Goal: Information Seeking & Learning: Find specific fact

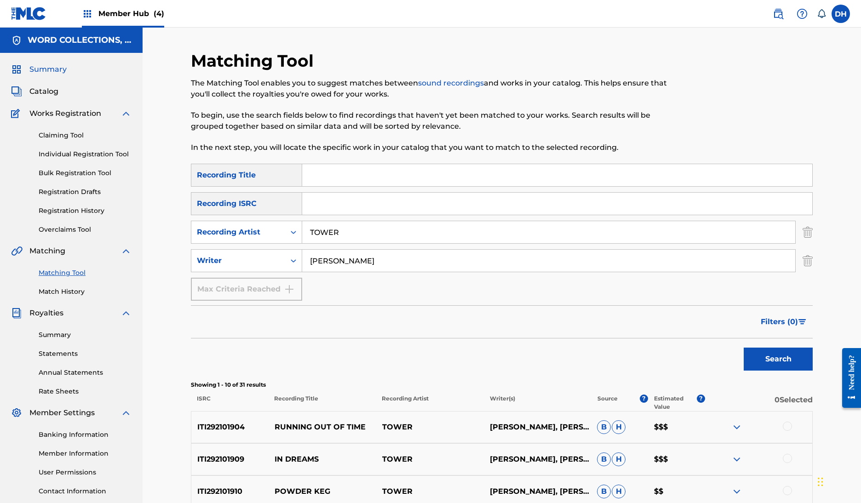
click at [62, 75] on span "Summary" at bounding box center [47, 69] width 37 height 11
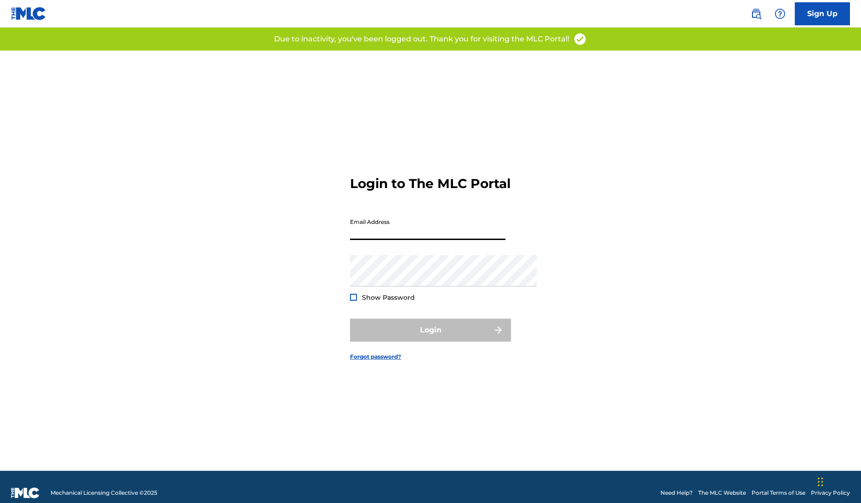
type input "[PERSON_NAME][EMAIL_ADDRESS][DOMAIN_NAME]"
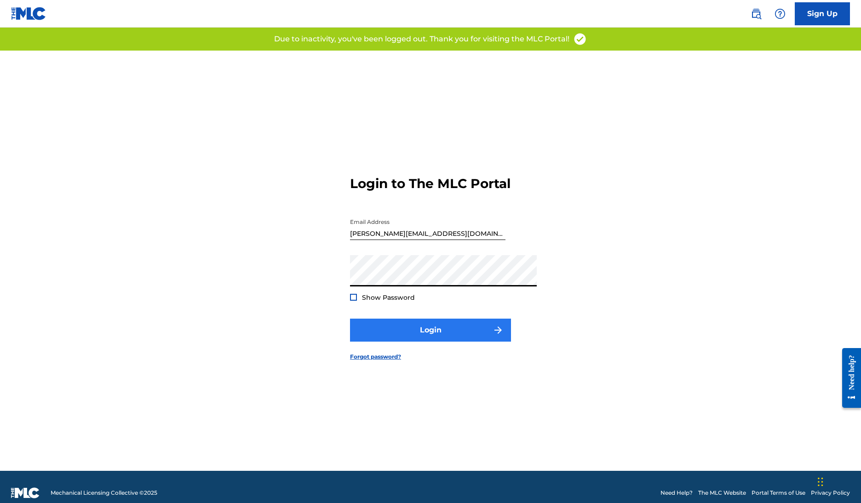
click at [450, 342] on button "Login" at bounding box center [430, 330] width 161 height 23
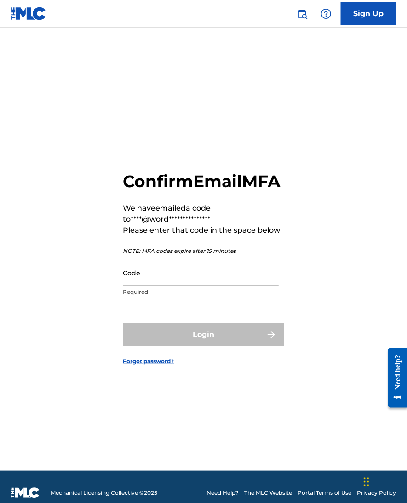
click at [153, 272] on input "Code" at bounding box center [201, 273] width 156 height 26
paste input "700056"
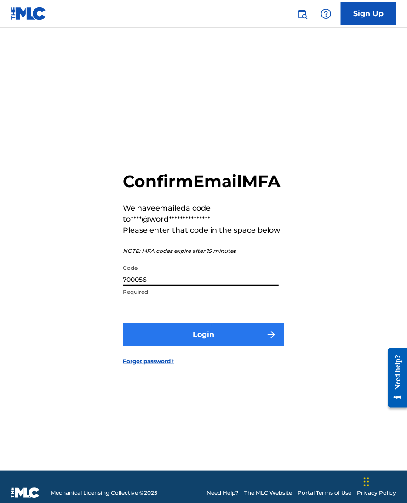
type input "700056"
click at [185, 334] on button "Login" at bounding box center [203, 335] width 161 height 23
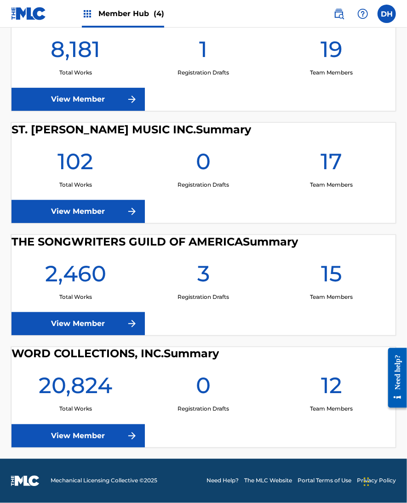
scroll to position [334, 0]
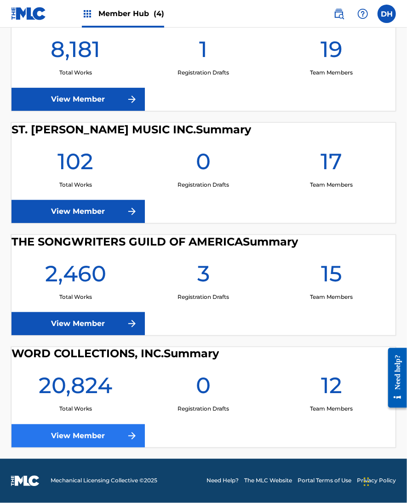
click at [93, 425] on link "View Member" at bounding box center [78, 436] width 133 height 23
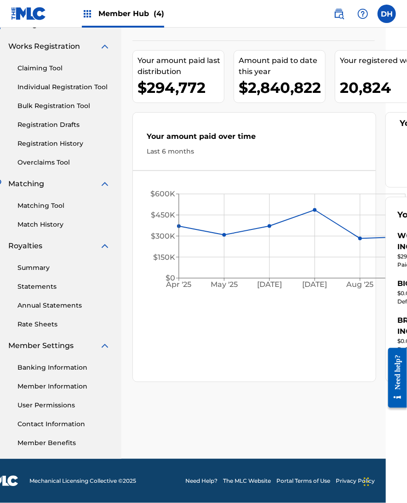
scroll to position [151, 21]
click at [45, 263] on link "Summary" at bounding box center [63, 268] width 93 height 10
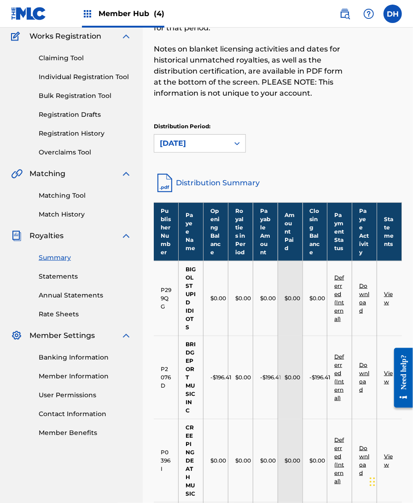
scroll to position [81, 0]
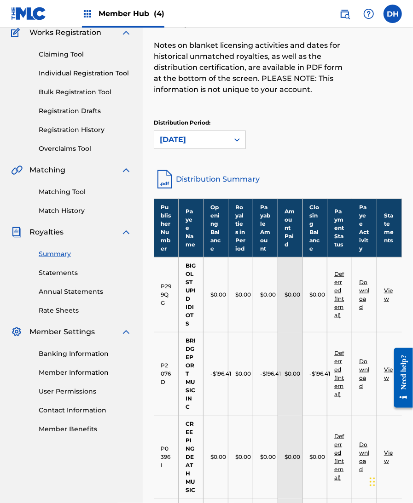
click at [69, 197] on link "Matching Tool" at bounding box center [85, 192] width 93 height 10
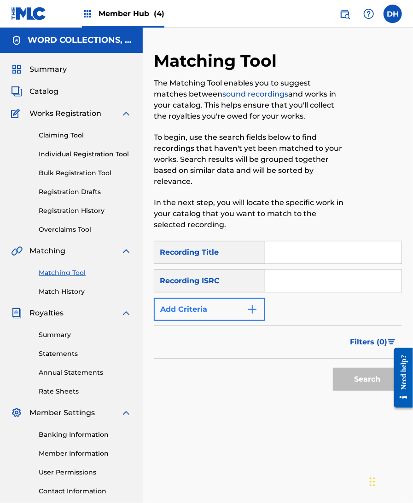
click at [265, 321] on button "Add Criteria" at bounding box center [209, 309] width 111 height 23
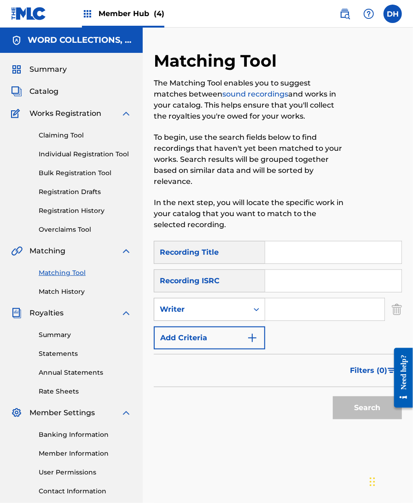
click at [243, 315] on div "Writer" at bounding box center [201, 309] width 83 height 11
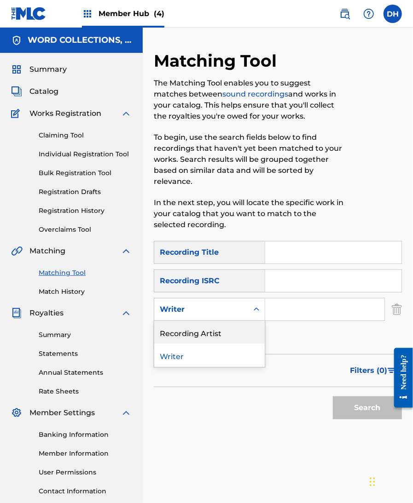
click at [253, 344] on div "Recording Artist" at bounding box center [209, 332] width 110 height 23
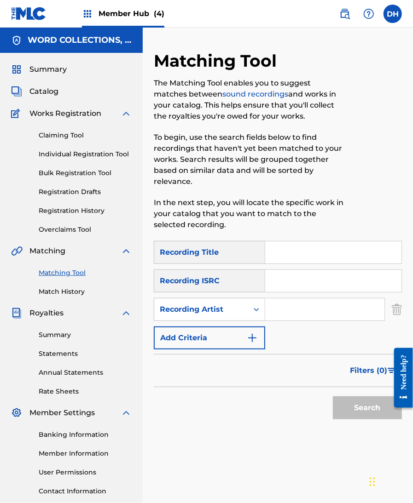
click at [342, 321] on input "Search Form" at bounding box center [324, 310] width 119 height 22
click at [358, 420] on button "Search" at bounding box center [367, 408] width 69 height 23
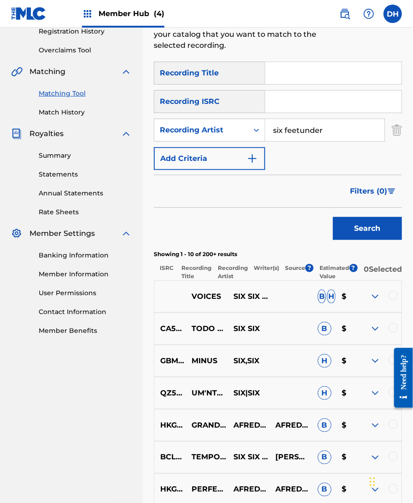
scroll to position [179, 24]
click at [321, 141] on input "six feetunder" at bounding box center [324, 130] width 119 height 22
drag, startPoint x: 326, startPoint y: 172, endPoint x: 332, endPoint y: 168, distance: 6.8
click at [326, 141] on input "six feetunder" at bounding box center [324, 130] width 119 height 22
type input "six feet under"
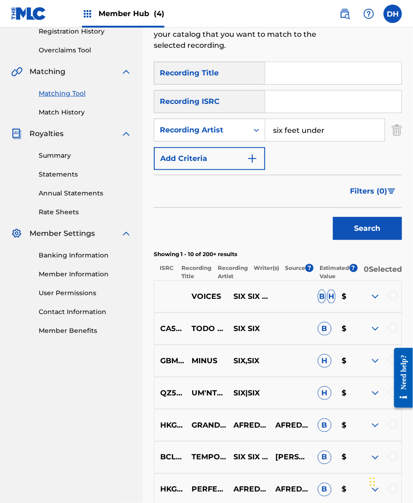
click at [334, 240] on button "Search" at bounding box center [367, 228] width 69 height 23
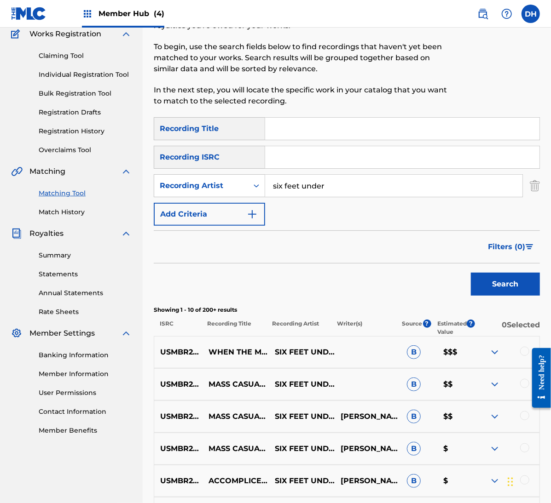
scroll to position [80, 0]
click at [503, 253] on span "Filters ( 0 )" at bounding box center [506, 247] width 37 height 11
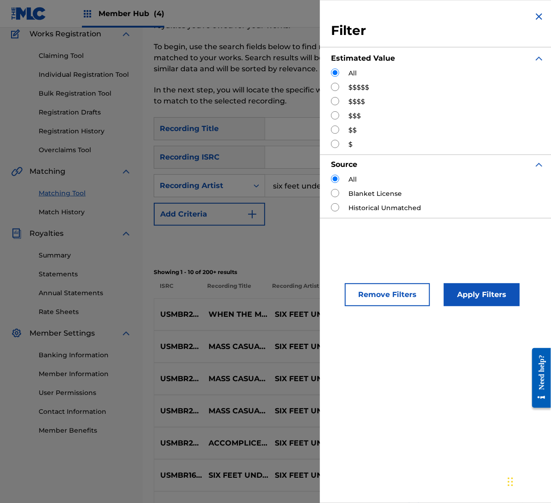
click at [331, 91] on input "Search Form" at bounding box center [335, 87] width 8 height 8
radio input "true"
click at [457, 306] on button "Apply Filters" at bounding box center [482, 294] width 76 height 23
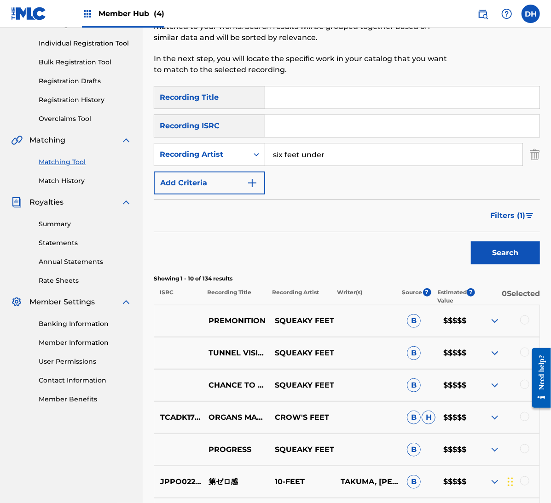
scroll to position [45, 0]
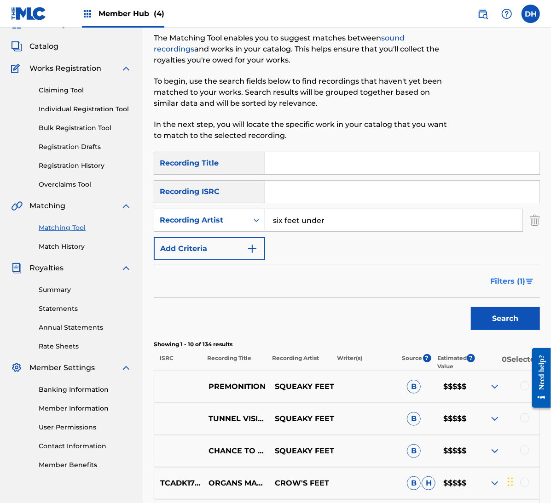
click at [503, 287] on span "Filters ( 1 )" at bounding box center [507, 281] width 35 height 11
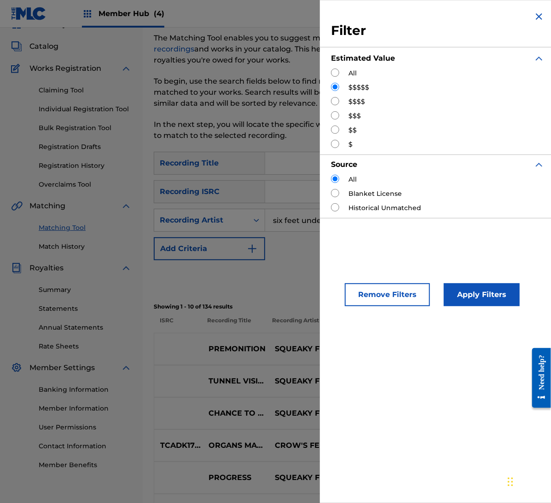
click at [331, 105] on input "Search Form" at bounding box center [335, 101] width 8 height 8
radio input "true"
click at [452, 318] on div "Remove Filters Apply Filters" at bounding box center [438, 287] width 236 height 61
click at [456, 306] on button "Apply Filters" at bounding box center [482, 294] width 76 height 23
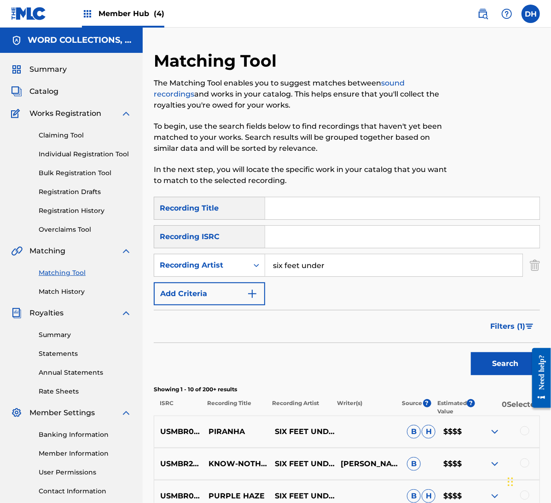
scroll to position [0, 0]
click at [477, 15] on img at bounding box center [482, 13] width 11 height 11
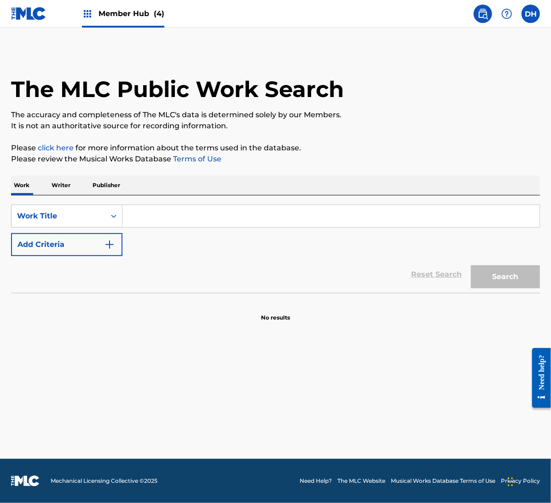
click at [177, 256] on div "SearchWithCriteriaa521edb9-95b8-4738-8011-1f9184dd78d3 Work Title Add Criteria" at bounding box center [275, 231] width 529 height 52
click at [179, 227] on input "Search Form" at bounding box center [330, 216] width 417 height 22
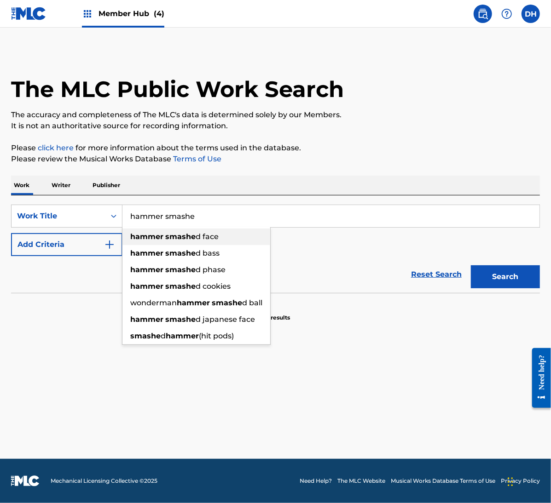
type input "hammer smashed face"
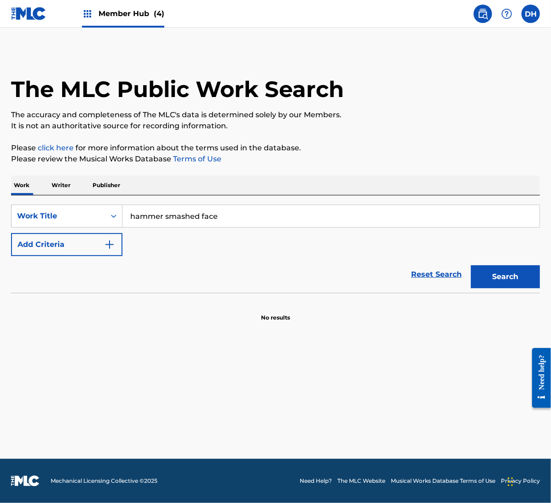
click at [499, 289] on button "Search" at bounding box center [505, 277] width 69 height 23
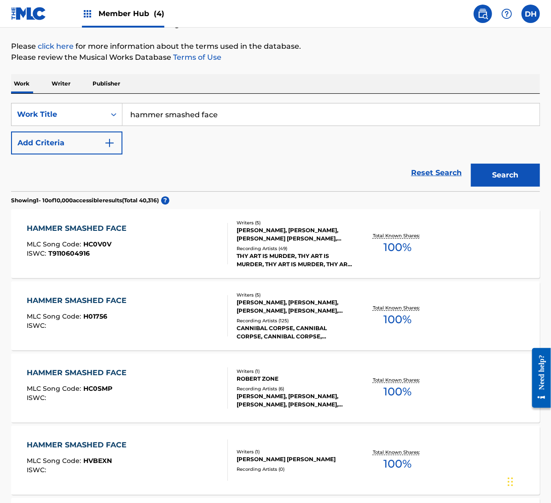
scroll to position [104, 0]
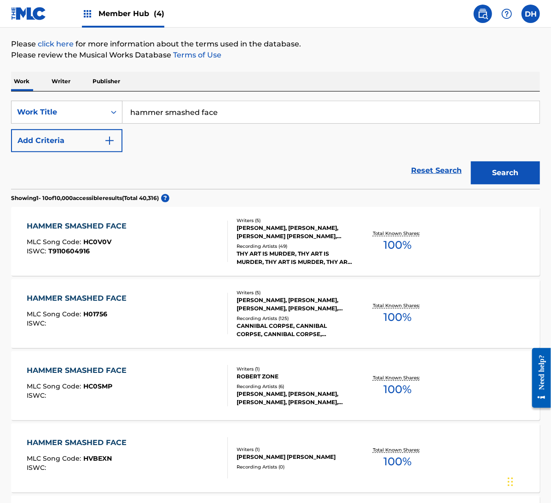
click at [337, 276] on div "HAMMER SMASHED FACE MLC Song Code : HC0V0V ISWC : T9110604916 Writers ( 5 ) [PE…" at bounding box center [275, 241] width 529 height 69
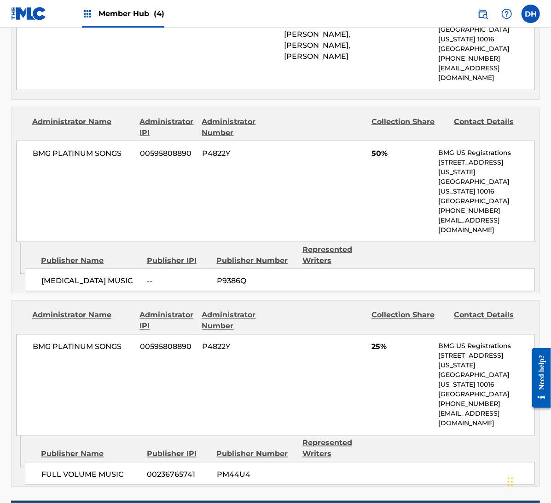
scroll to position [558, 0]
drag, startPoint x: 117, startPoint y: 363, endPoint x: 99, endPoint y: 369, distance: 18.3
click at [52, 287] on div "[MEDICAL_DATA] MUSIC" at bounding box center [90, 281] width 98 height 11
copy span "[MEDICAL_DATA] MUSIC"
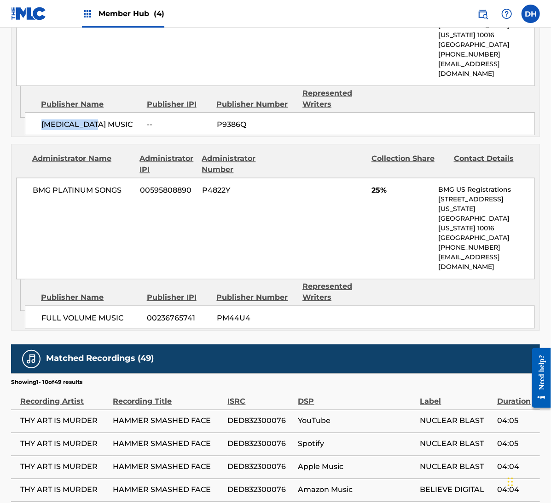
scroll to position [716, 0]
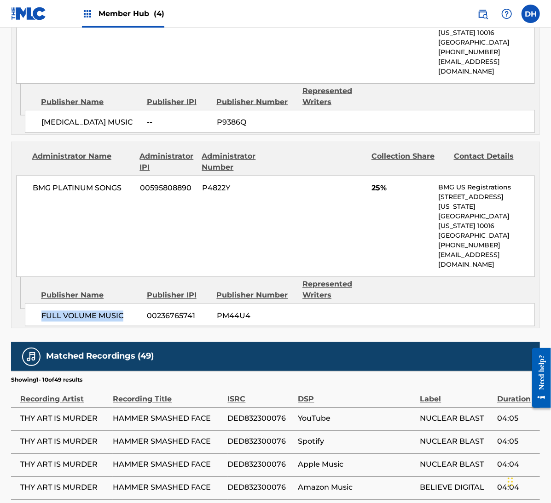
drag, startPoint x: 132, startPoint y: 410, endPoint x: 50, endPoint y: 409, distance: 81.9
click at [50, 322] on div "FULL VOLUME MUSIC" at bounding box center [90, 316] width 98 height 11
copy span "FULL VOLUME MUSIC"
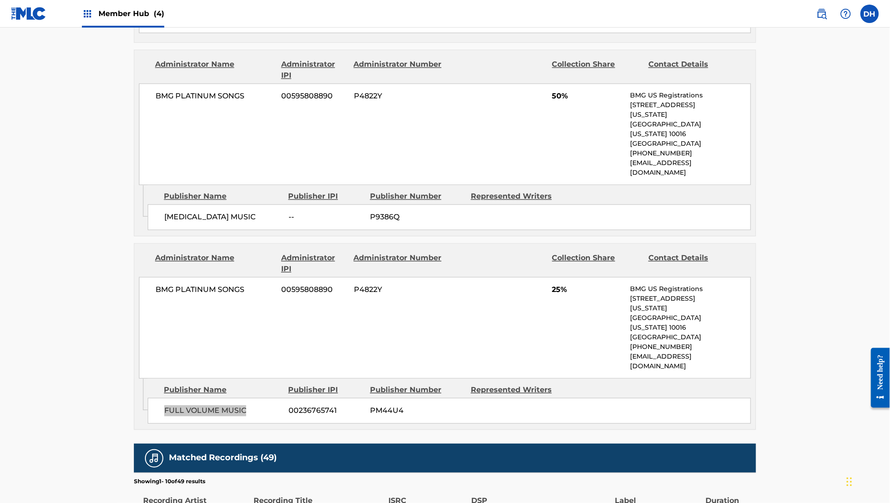
scroll to position [606, 0]
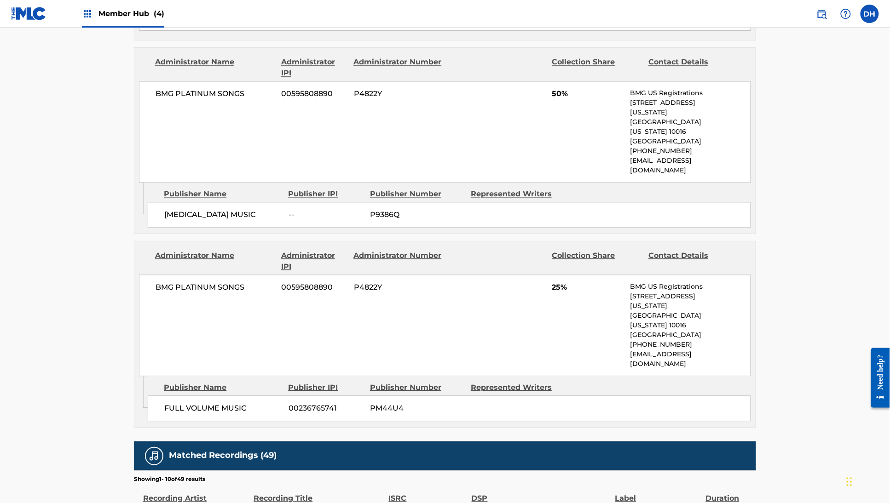
click at [288, 383] on div "Publisher IPI" at bounding box center [325, 388] width 75 height 11
drag, startPoint x: 163, startPoint y: 233, endPoint x: 108, endPoint y: 235, distance: 55.3
click at [164, 221] on div "[MEDICAL_DATA] MUSIC" at bounding box center [222, 215] width 117 height 11
drag, startPoint x: 162, startPoint y: 400, endPoint x: 137, endPoint y: 393, distance: 26.4
click at [161, 400] on div "FULL VOLUME MUSIC 00236765741 PM44U4" at bounding box center [449, 409] width 603 height 26
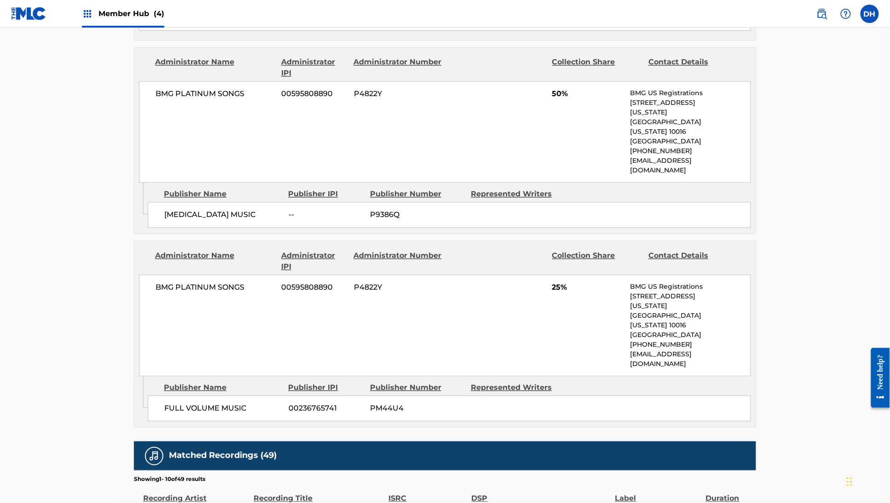
click at [181, 221] on div "[MEDICAL_DATA] MUSIC" at bounding box center [222, 215] width 117 height 11
drag, startPoint x: 172, startPoint y: 231, endPoint x: 85, endPoint y: 227, distance: 87.5
click at [164, 221] on div "[MEDICAL_DATA] MUSIC" at bounding box center [222, 215] width 117 height 11
click at [123, 227] on div "< Back to public search results Copy work link HAMMER SMASHED FACE Work Detail …" at bounding box center [445, 108] width 644 height 1326
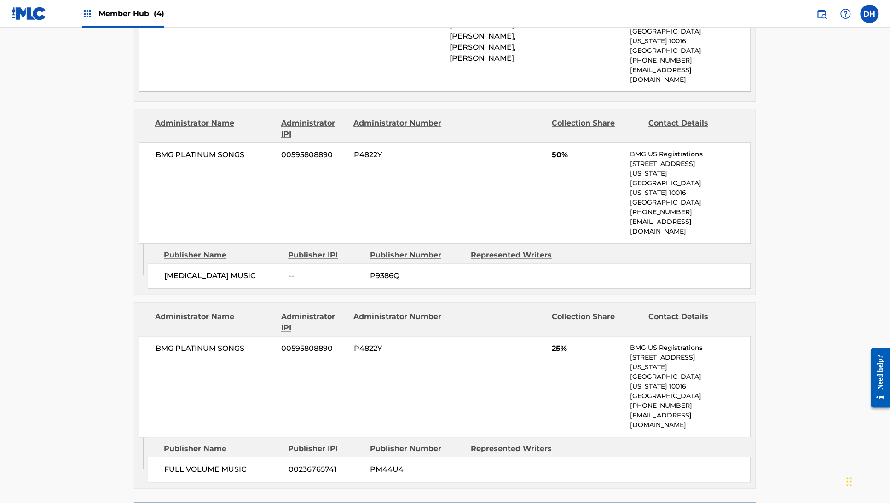
scroll to position [540, 0]
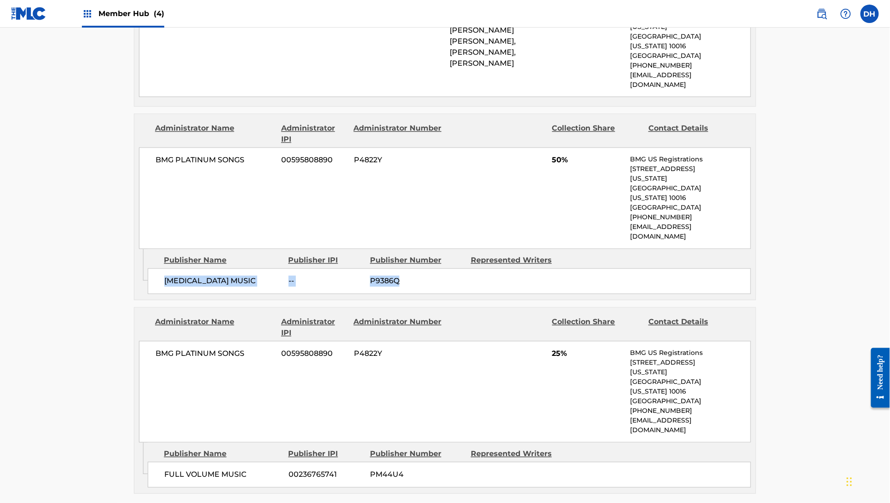
drag, startPoint x: 110, startPoint y: 299, endPoint x: 408, endPoint y: 302, distance: 297.3
click at [408, 295] on div "[MEDICAL_DATA] MUSIC -- P9386Q" at bounding box center [449, 282] width 603 height 26
click at [475, 249] on div "BMG PLATINUM SONGS 00595808890 P4822Y 50% BMG US Registrations [STREET_ADDRESS]…" at bounding box center [445, 199] width 612 height 102
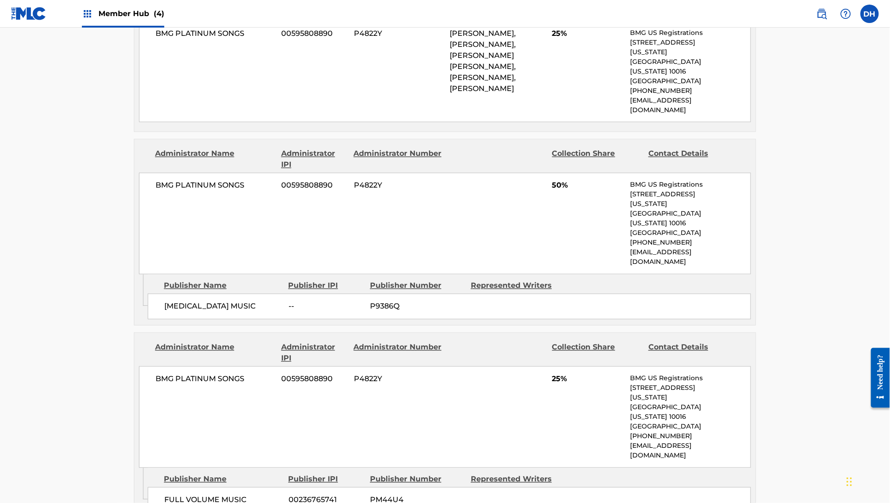
scroll to position [503, 0]
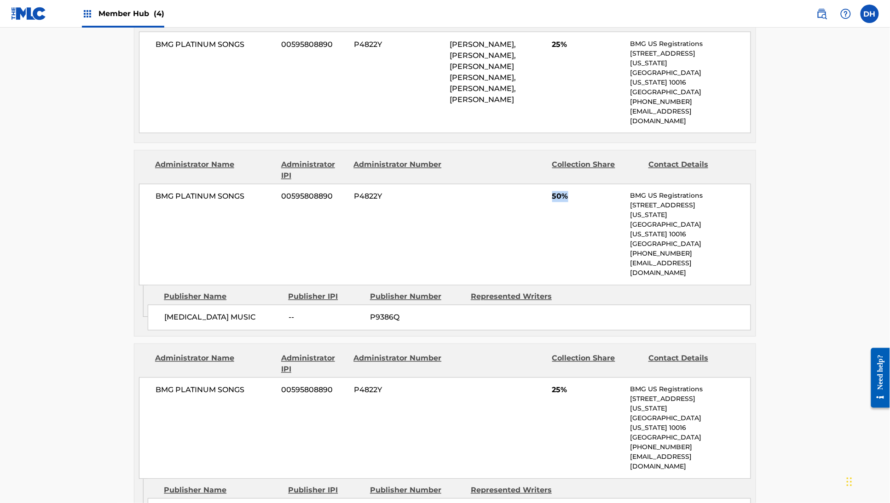
drag, startPoint x: 612, startPoint y: 247, endPoint x: 572, endPoint y: 241, distance: 40.5
click at [572, 241] on div "BMG PLATINUM SONGS 00595808890 P4822Y 50% BMG US Registrations [STREET_ADDRESS]…" at bounding box center [445, 235] width 612 height 102
drag, startPoint x: 175, startPoint y: 333, endPoint x: 98, endPoint y: 335, distance: 77.8
click at [148, 331] on div "[MEDICAL_DATA] MUSIC -- P9386Q" at bounding box center [449, 318] width 603 height 26
drag, startPoint x: 604, startPoint y: 240, endPoint x: 538, endPoint y: 243, distance: 65.9
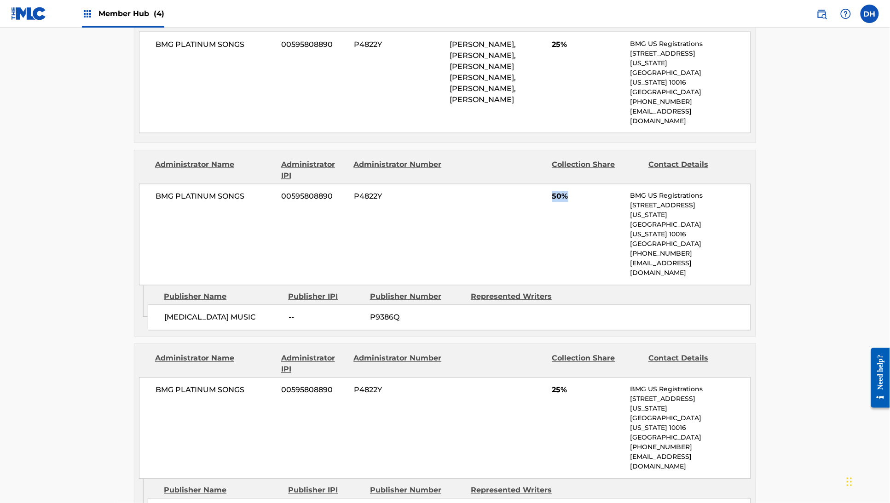
click at [564, 242] on div "BMG PLATINUM SONGS 00595808890 P4822Y 50% BMG US Registrations [STREET_ADDRESS]…" at bounding box center [445, 235] width 612 height 102
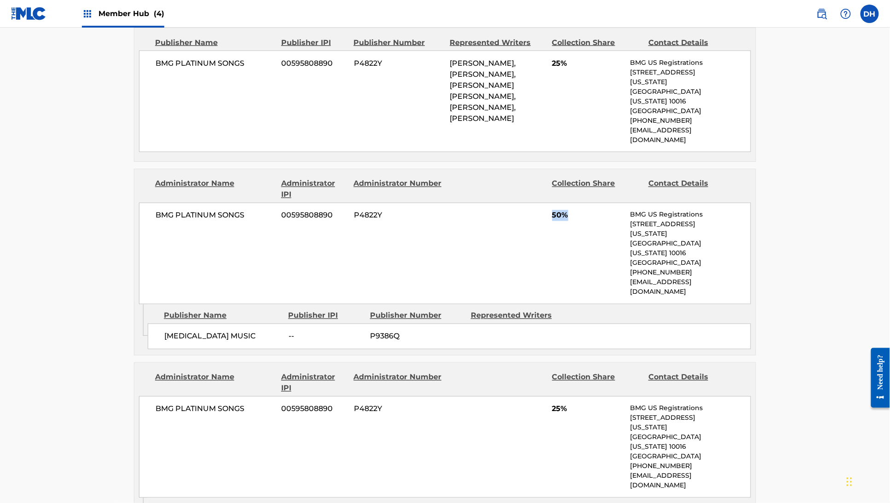
scroll to position [481, 0]
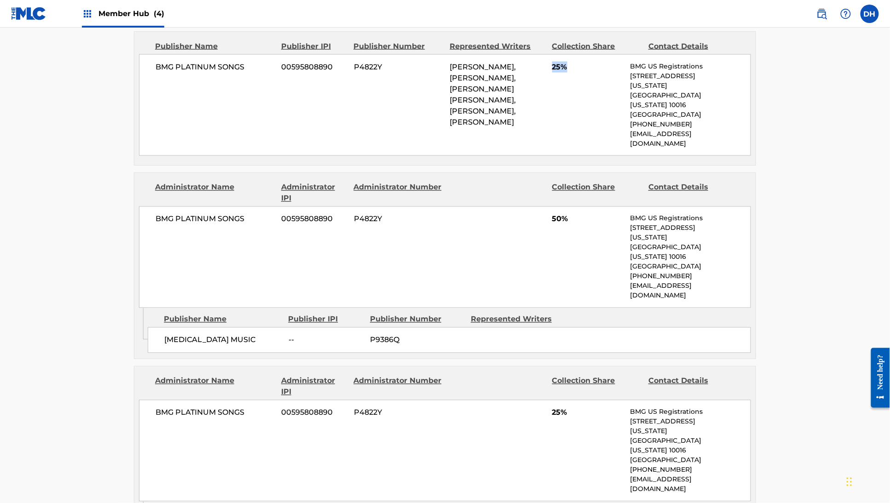
drag, startPoint x: 595, startPoint y: 141, endPoint x: 571, endPoint y: 144, distance: 25.0
click at [572, 143] on div "BMG PLATINUM SONGS 00595808890 P4822Y [PERSON_NAME], [PERSON_NAME], [PERSON_NAM…" at bounding box center [445, 105] width 612 height 102
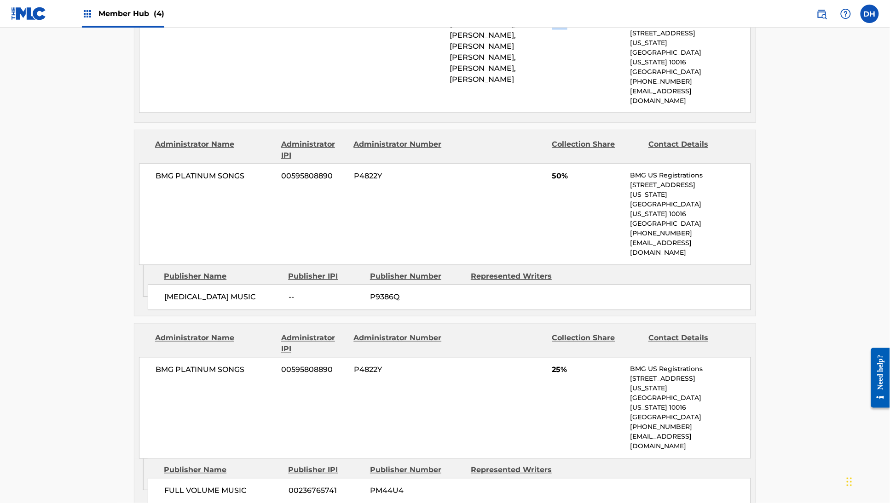
scroll to position [546, 0]
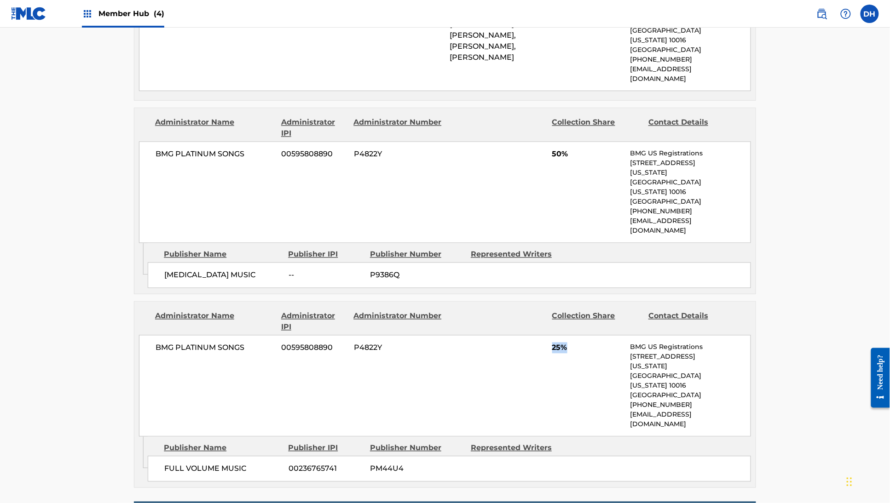
drag, startPoint x: 602, startPoint y: 360, endPoint x: 516, endPoint y: 370, distance: 87.0
click at [561, 358] on div "BMG PLATINUM SONGS 00595808890 P4822Y 25% BMG US Registrations [STREET_ADDRESS]…" at bounding box center [445, 386] width 612 height 102
drag, startPoint x: 215, startPoint y: 447, endPoint x: 200, endPoint y: 456, distance: 18.2
click at [200, 456] on div "FULL VOLUME MUSIC 00236765741 PM44U4" at bounding box center [449, 469] width 603 height 26
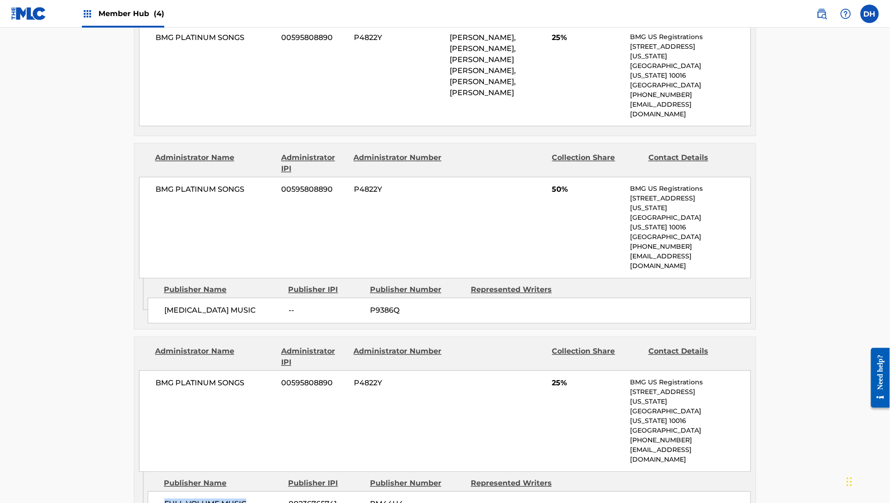
scroll to position [507, 0]
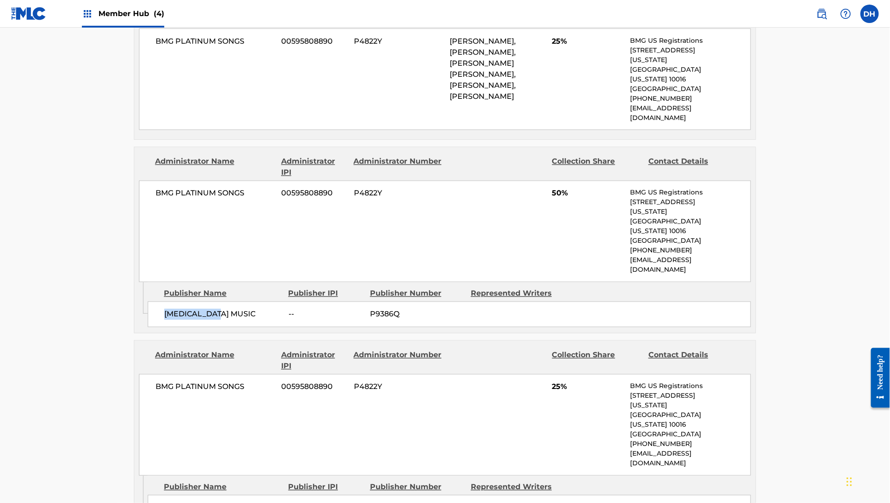
drag, startPoint x: 164, startPoint y: 332, endPoint x: 105, endPoint y: 332, distance: 58.9
click at [148, 328] on div "[MEDICAL_DATA] MUSIC -- P9386Q" at bounding box center [449, 315] width 603 height 26
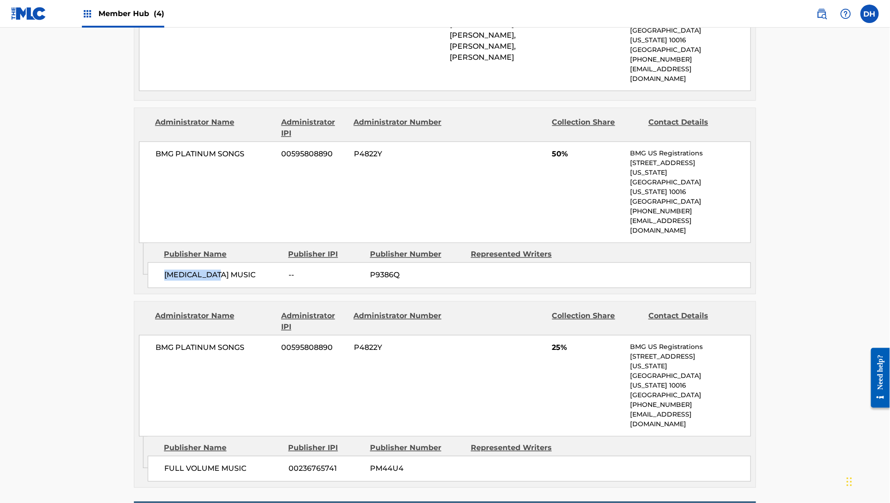
scroll to position [547, 0]
